Goal: Information Seeking & Learning: Check status

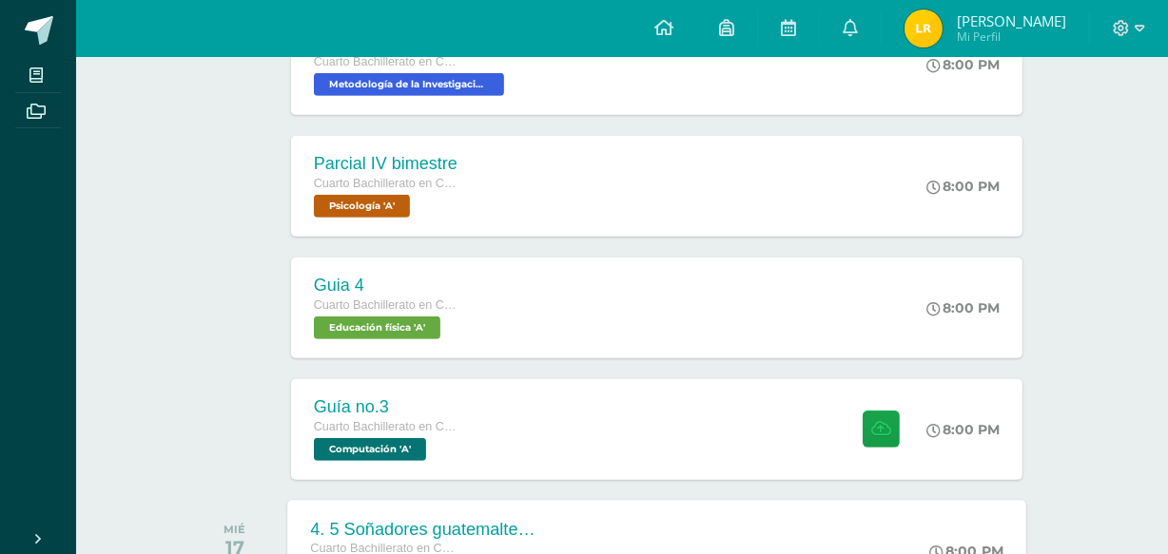
scroll to position [847, 0]
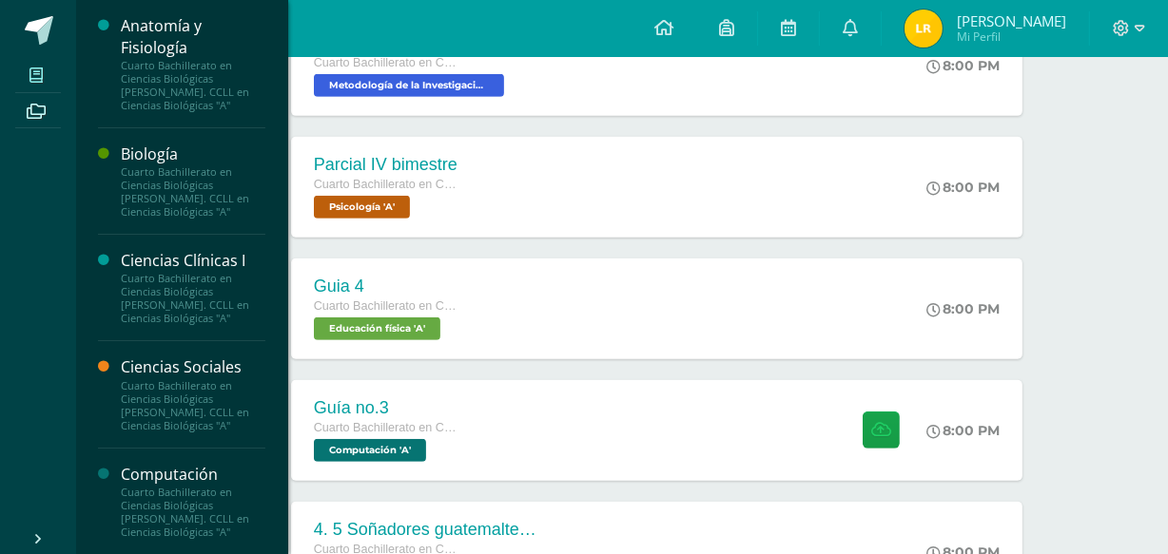
click at [32, 79] on icon at bounding box center [35, 75] width 13 height 15
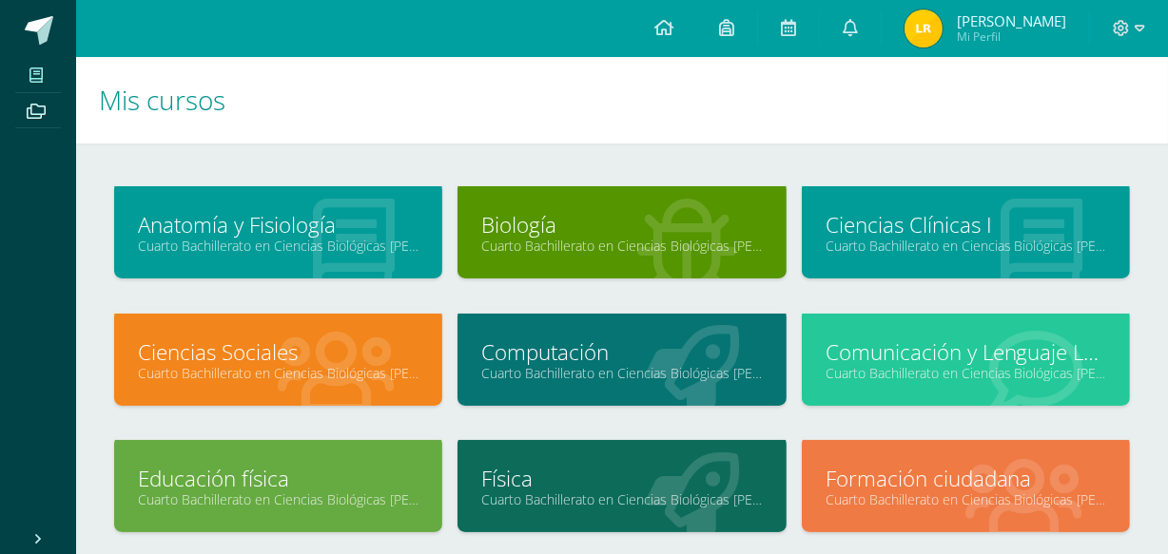
click at [369, 339] on link "Ciencias Sociales" at bounding box center [278, 352] width 281 height 29
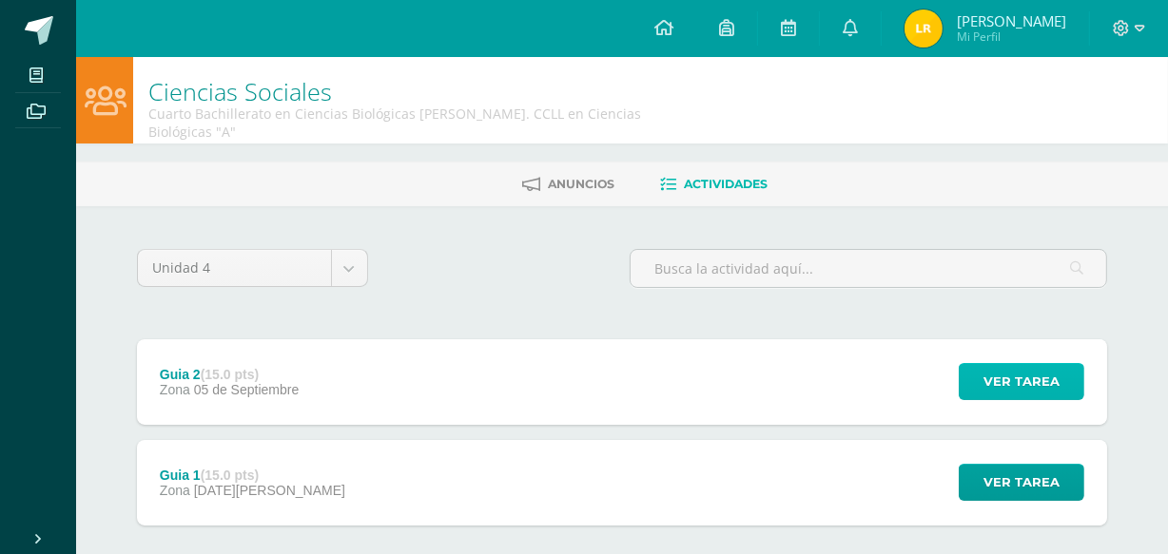
click at [1005, 369] on span "Ver tarea" at bounding box center [1021, 381] width 76 height 35
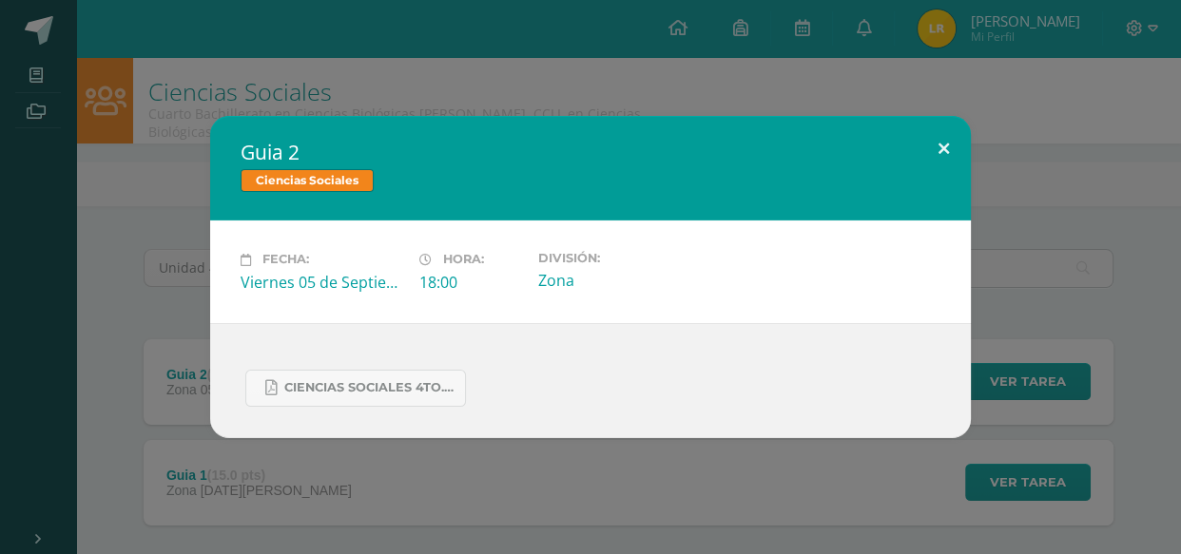
click at [940, 136] on button at bounding box center [944, 148] width 54 height 65
